Goal: Answer question/provide support: Share knowledge or assist other users

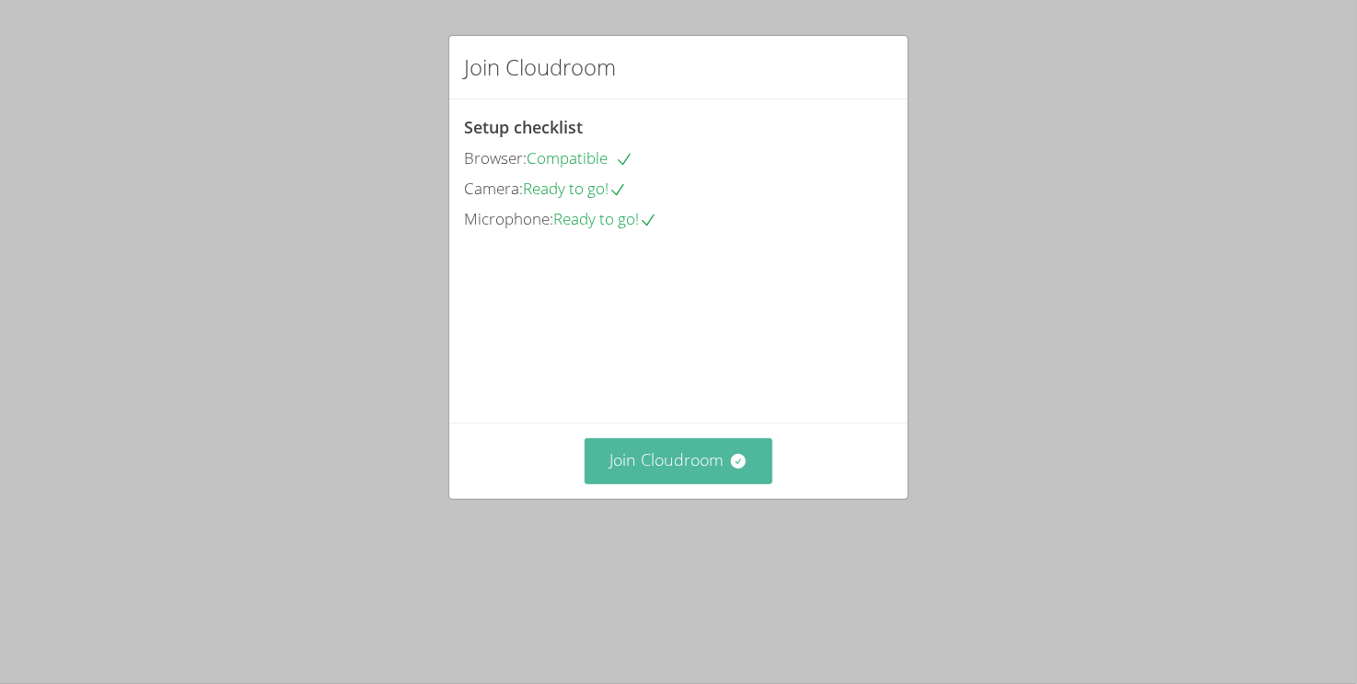
click at [654, 483] on button "Join Cloudroom" at bounding box center [679, 460] width 189 height 45
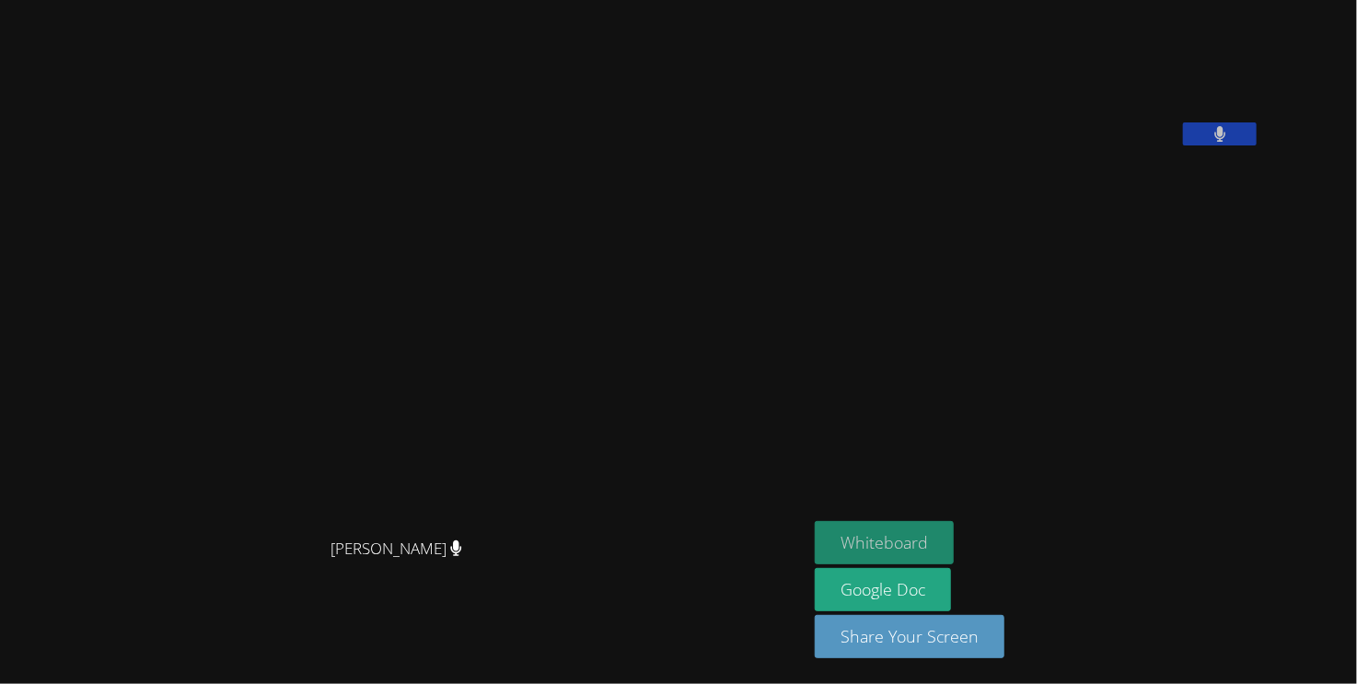
click at [935, 529] on button "Whiteboard" at bounding box center [884, 542] width 139 height 43
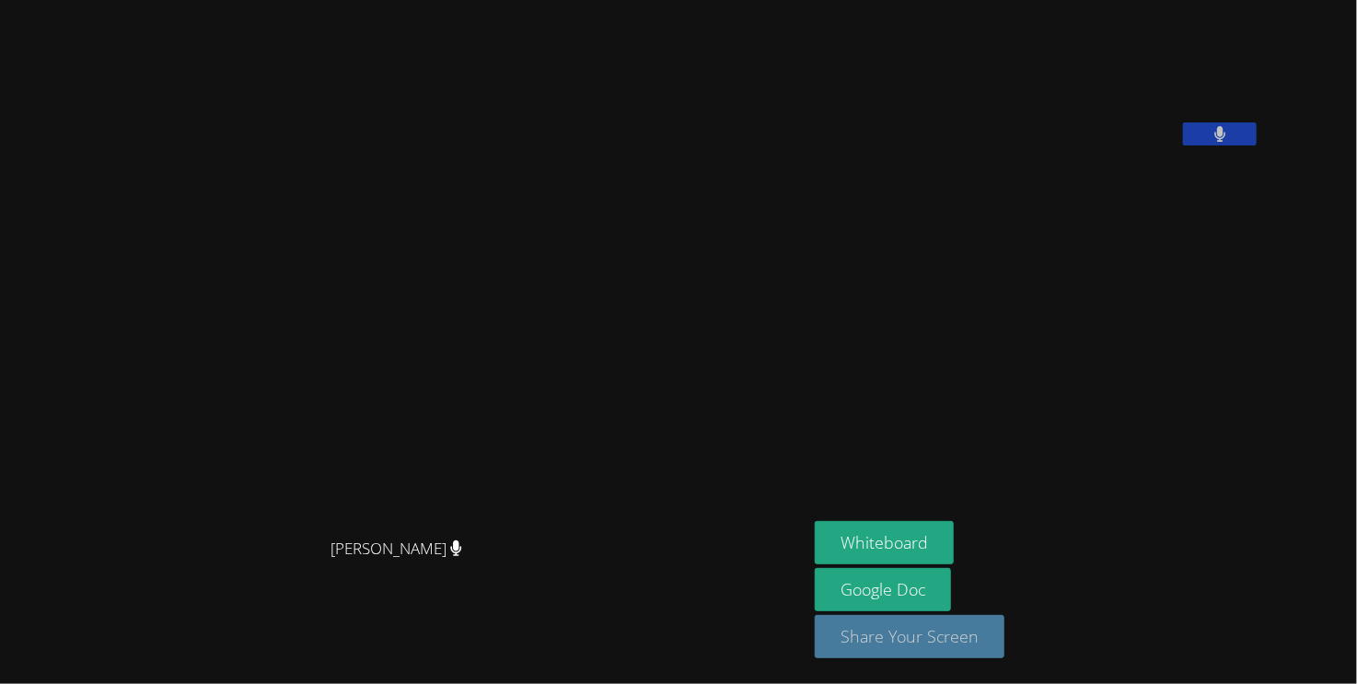
click at [974, 622] on button "Share Your Screen" at bounding box center [910, 636] width 190 height 43
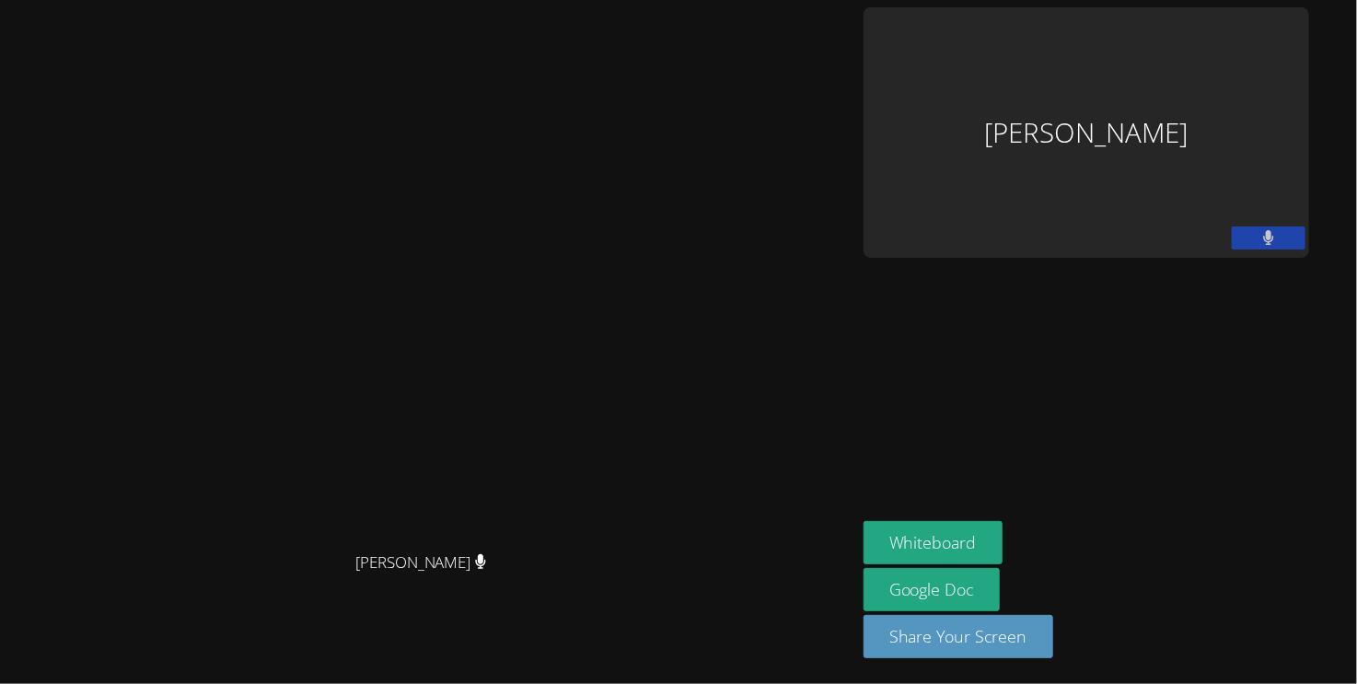
click at [1229, 122] on div "Keoni Rizzo" at bounding box center [1086, 132] width 446 height 250
click at [1148, 128] on div "Keoni Rizzo" at bounding box center [1086, 132] width 446 height 250
click at [1199, 91] on div "Keoni Rizzo" at bounding box center [1086, 132] width 446 height 250
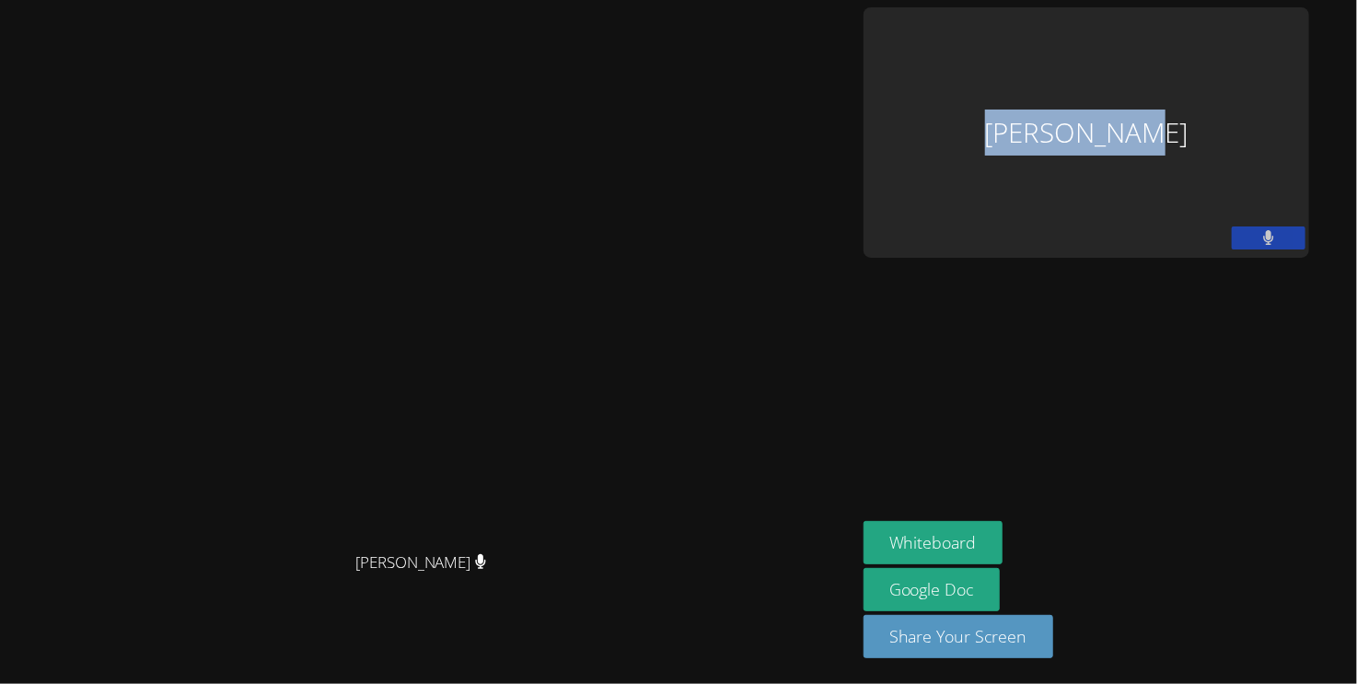
click at [1199, 91] on div "Keoni Rizzo" at bounding box center [1086, 132] width 446 height 250
click at [1212, 87] on div "Keoni Rizzo" at bounding box center [1086, 132] width 446 height 250
click at [1235, 82] on div "Keoni Rizzo" at bounding box center [1086, 132] width 446 height 250
click at [1284, 68] on div "Keoni Rizzo" at bounding box center [1086, 132] width 446 height 250
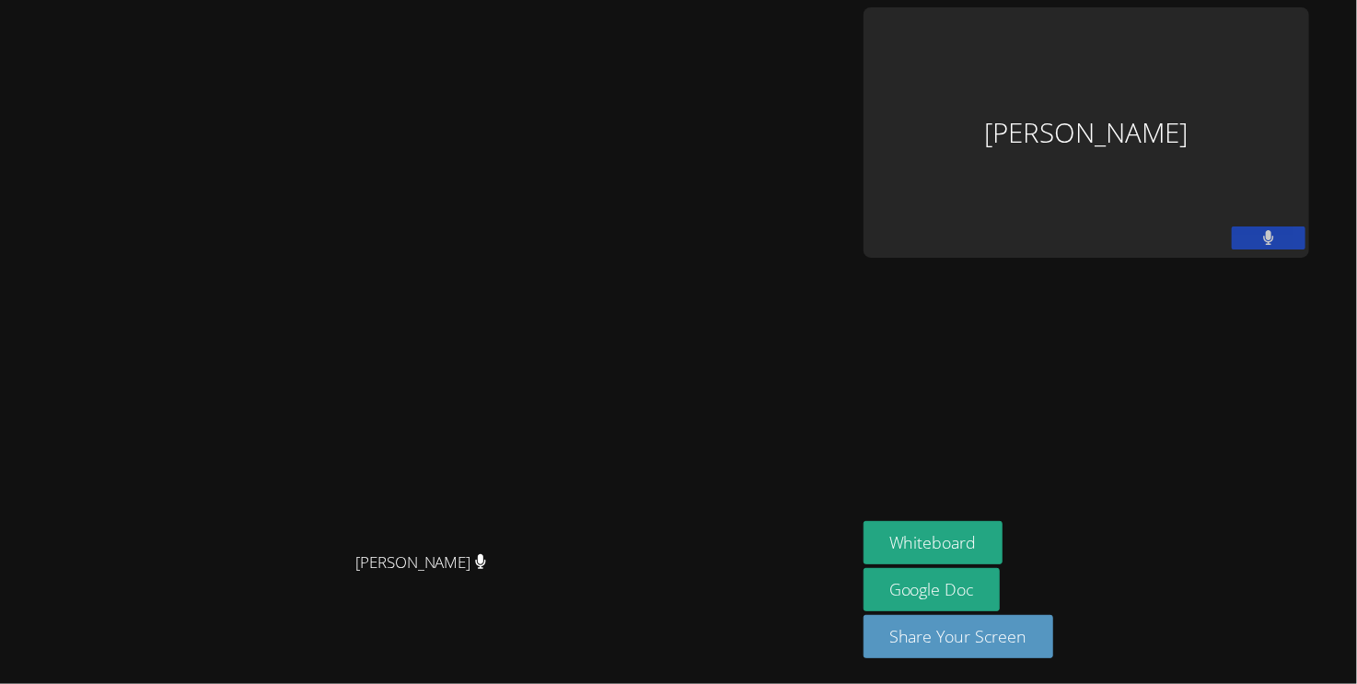
click at [1290, 69] on div "Keoni Rizzo" at bounding box center [1086, 132] width 446 height 250
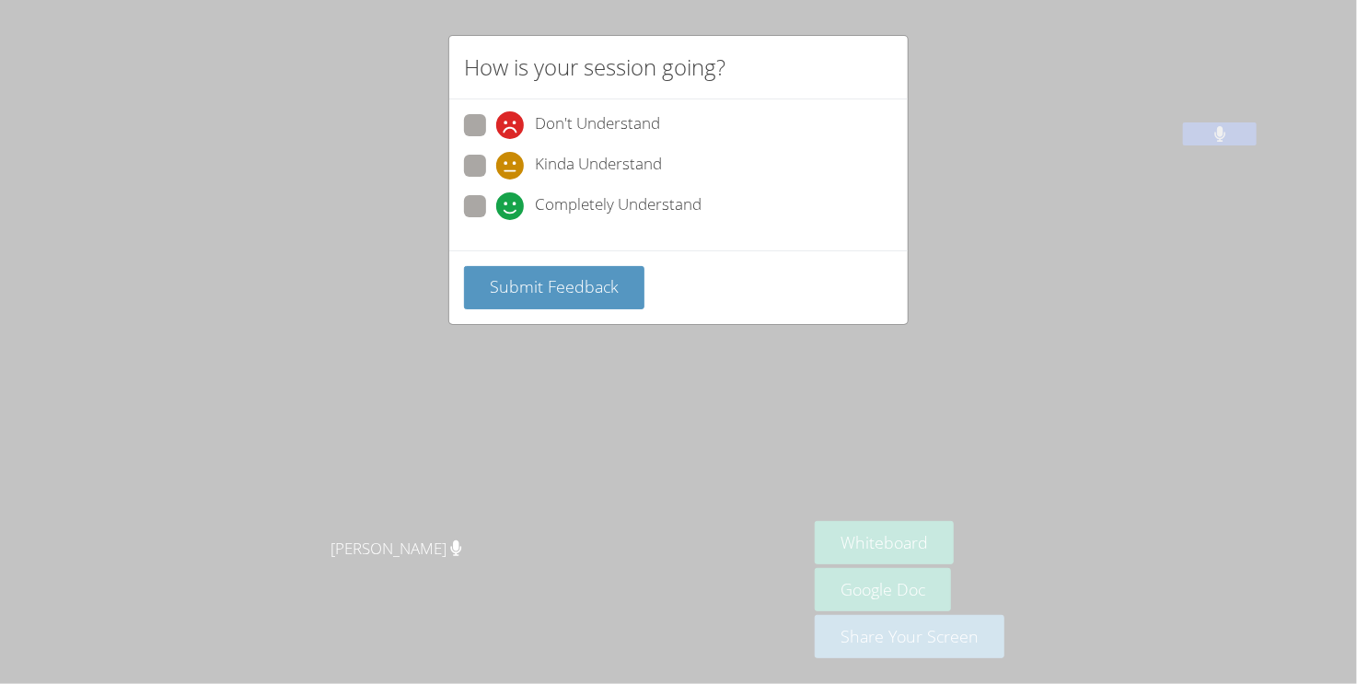
click at [469, 215] on label "Completely Understand" at bounding box center [582, 207] width 237 height 25
click at [496, 211] on input "Completely Understand" at bounding box center [504, 203] width 16 height 16
radio input "true"
click at [504, 293] on span "Submit Feedback" at bounding box center [554, 286] width 129 height 22
